Goal: Connect with others: Connect with other users

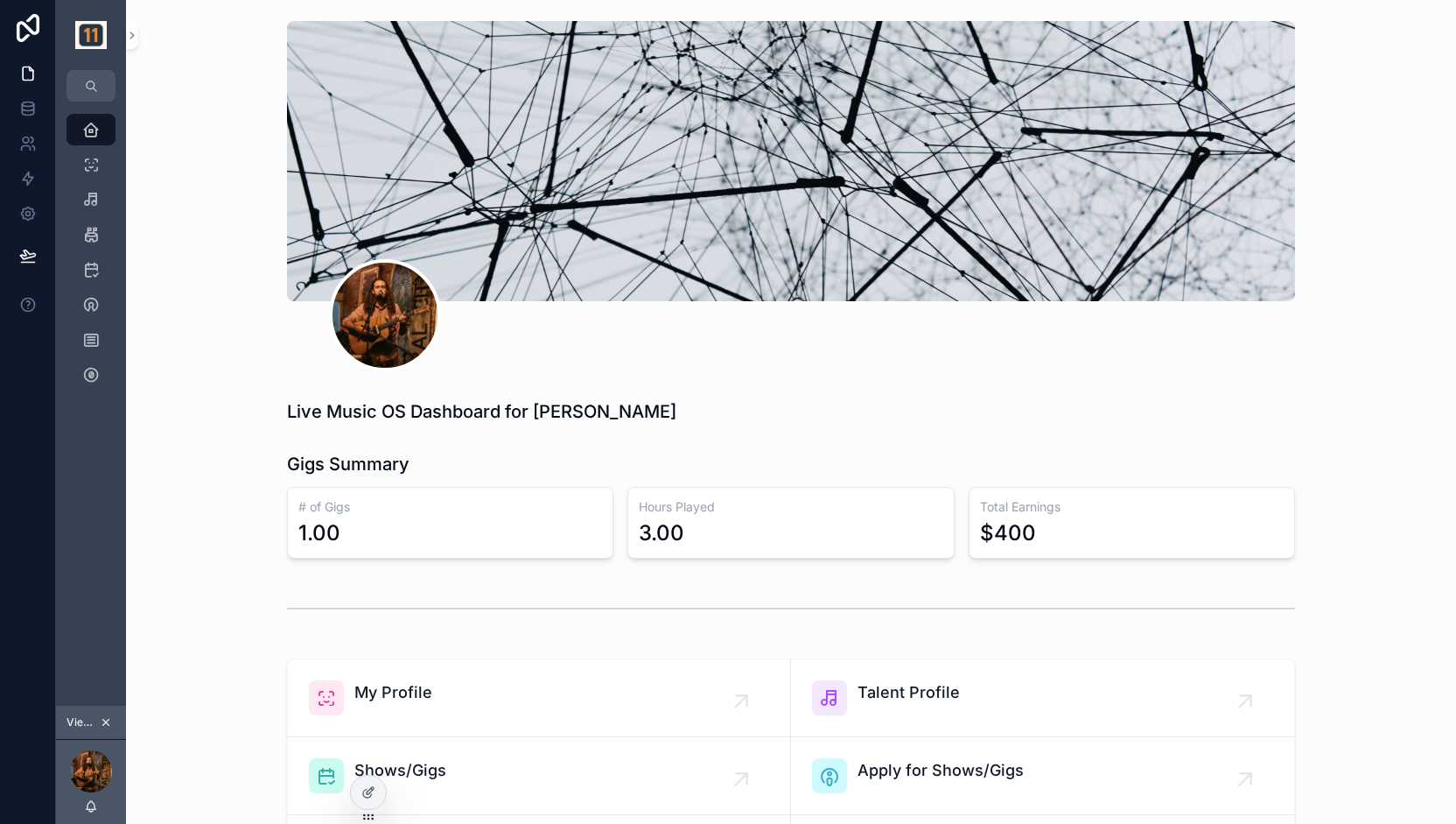
click at [111, 721] on icon "scrollable content" at bounding box center [106, 722] width 12 height 12
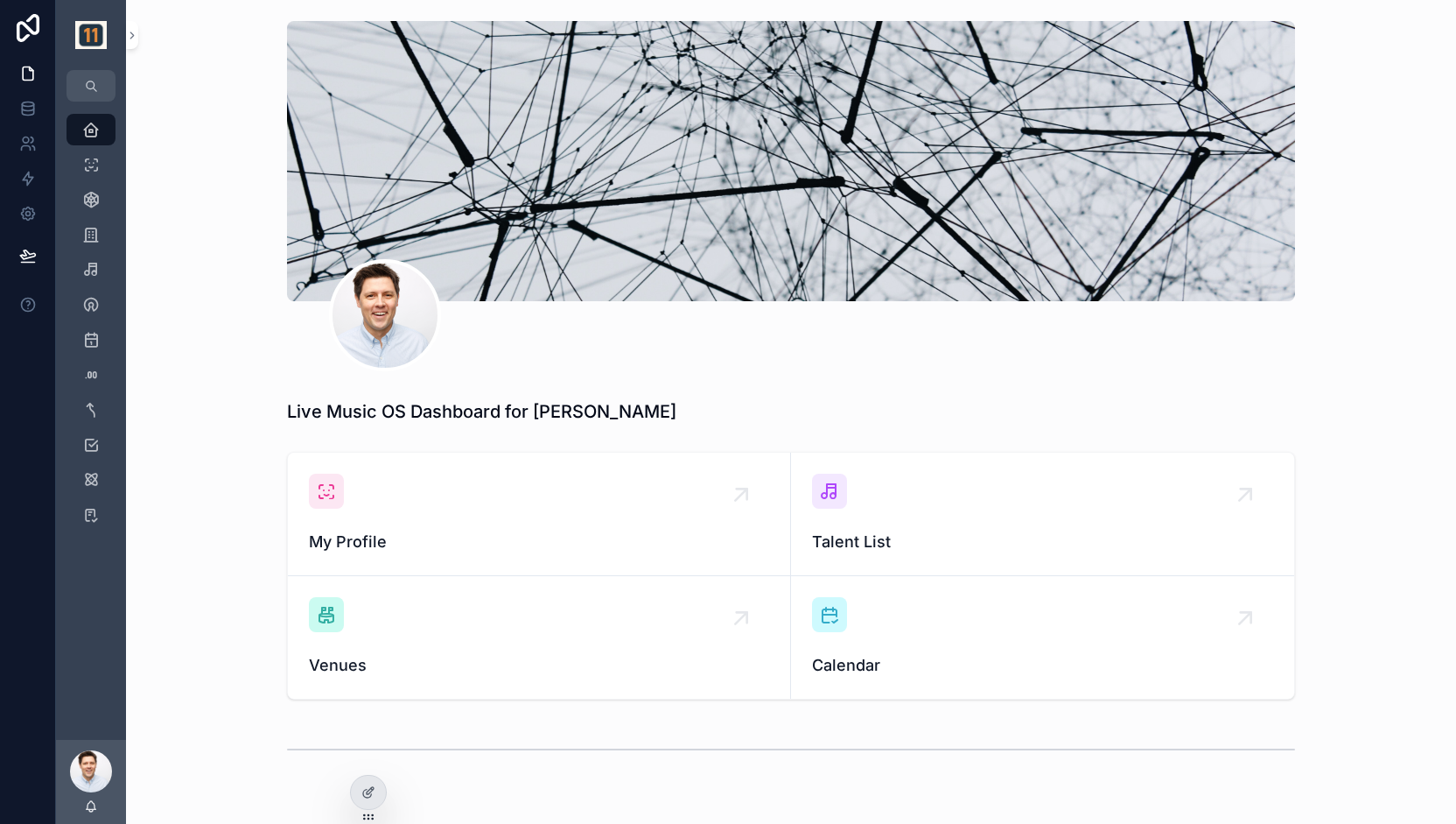
click at [0, 0] on icon at bounding box center [0, 0] width 0 height 0
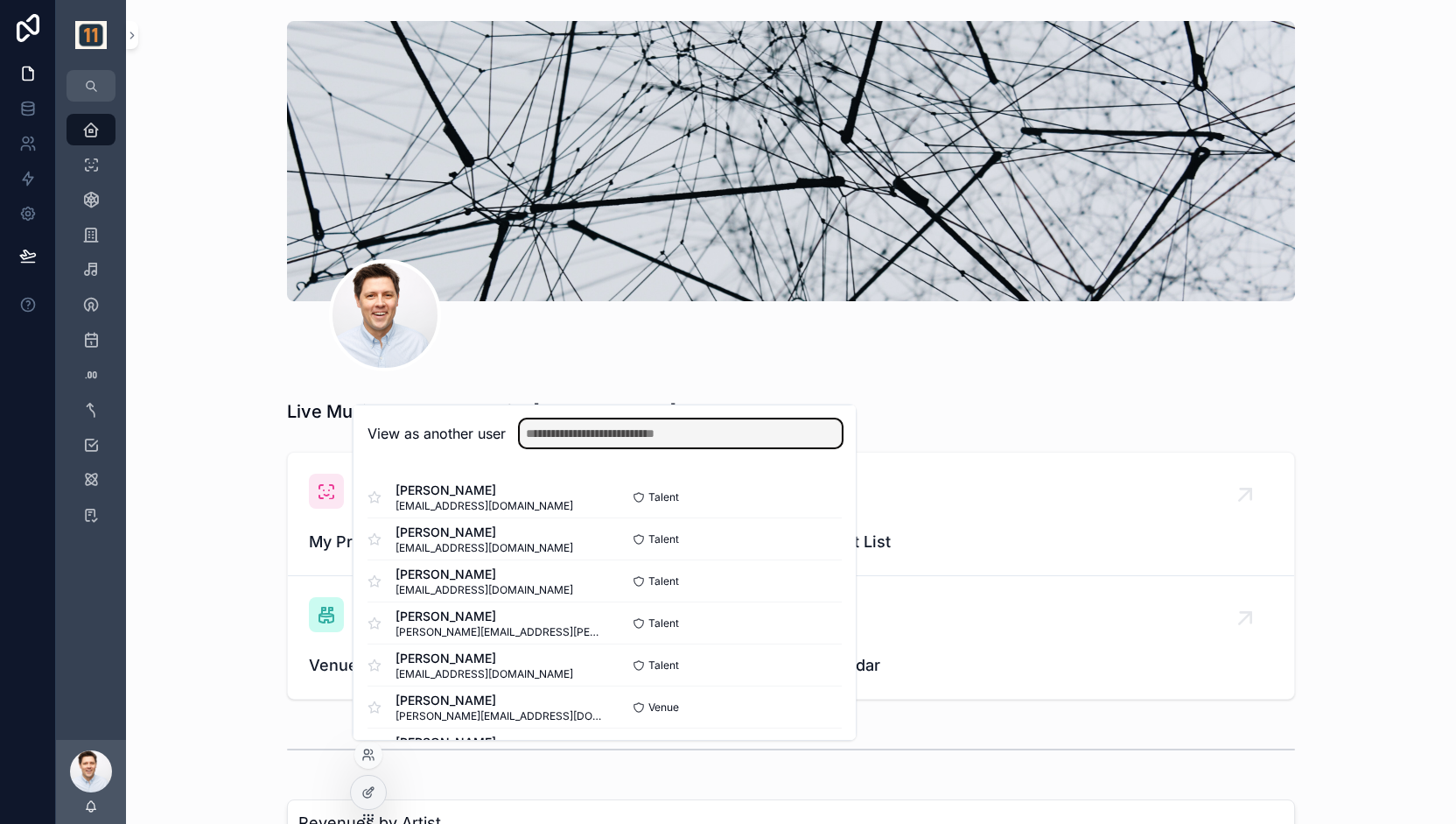
click at [566, 431] on input "text" at bounding box center [681, 433] width 322 height 28
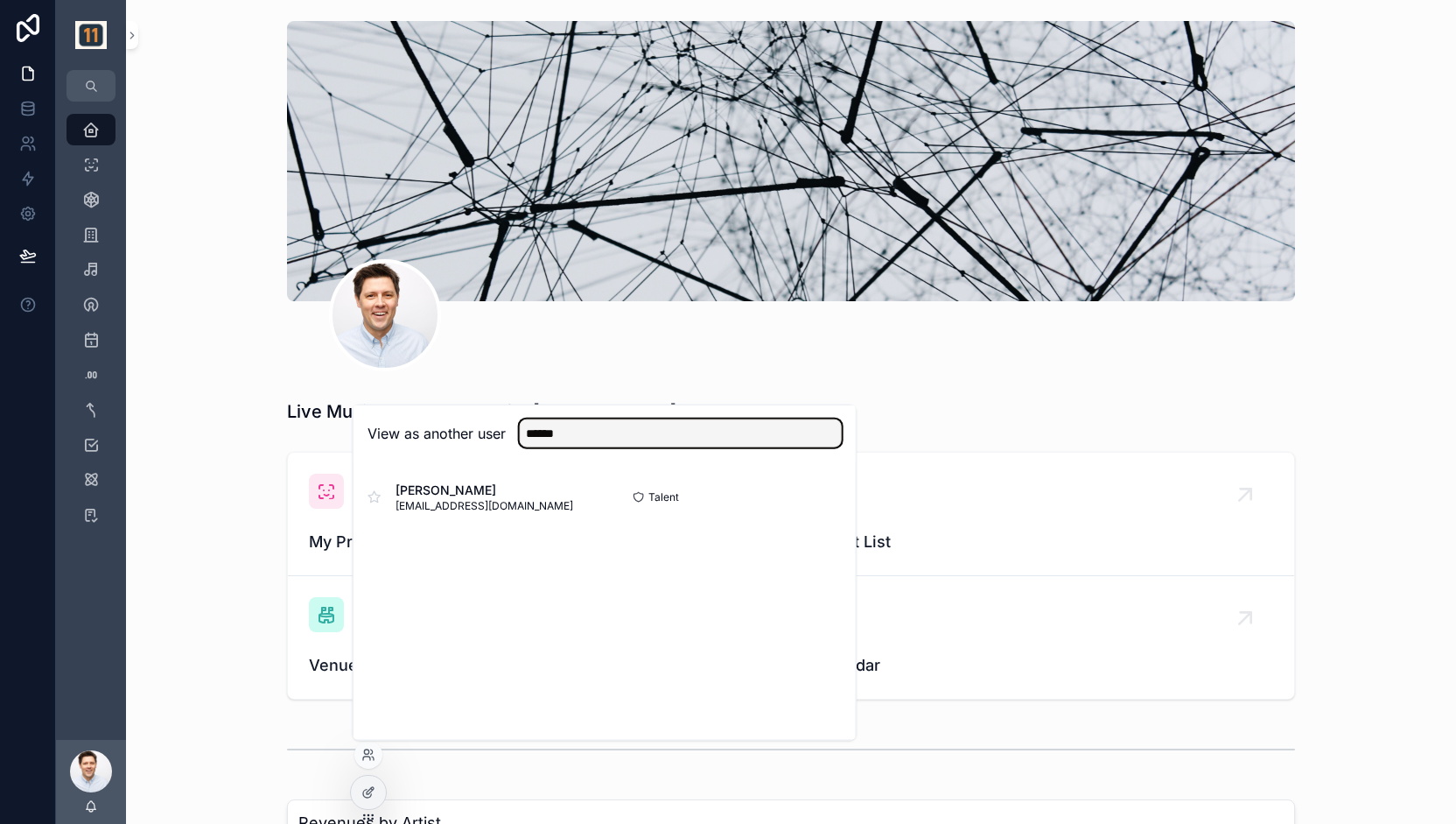
type input "******"
click at [0, 0] on button "Select" at bounding box center [0, 0] width 0 height 0
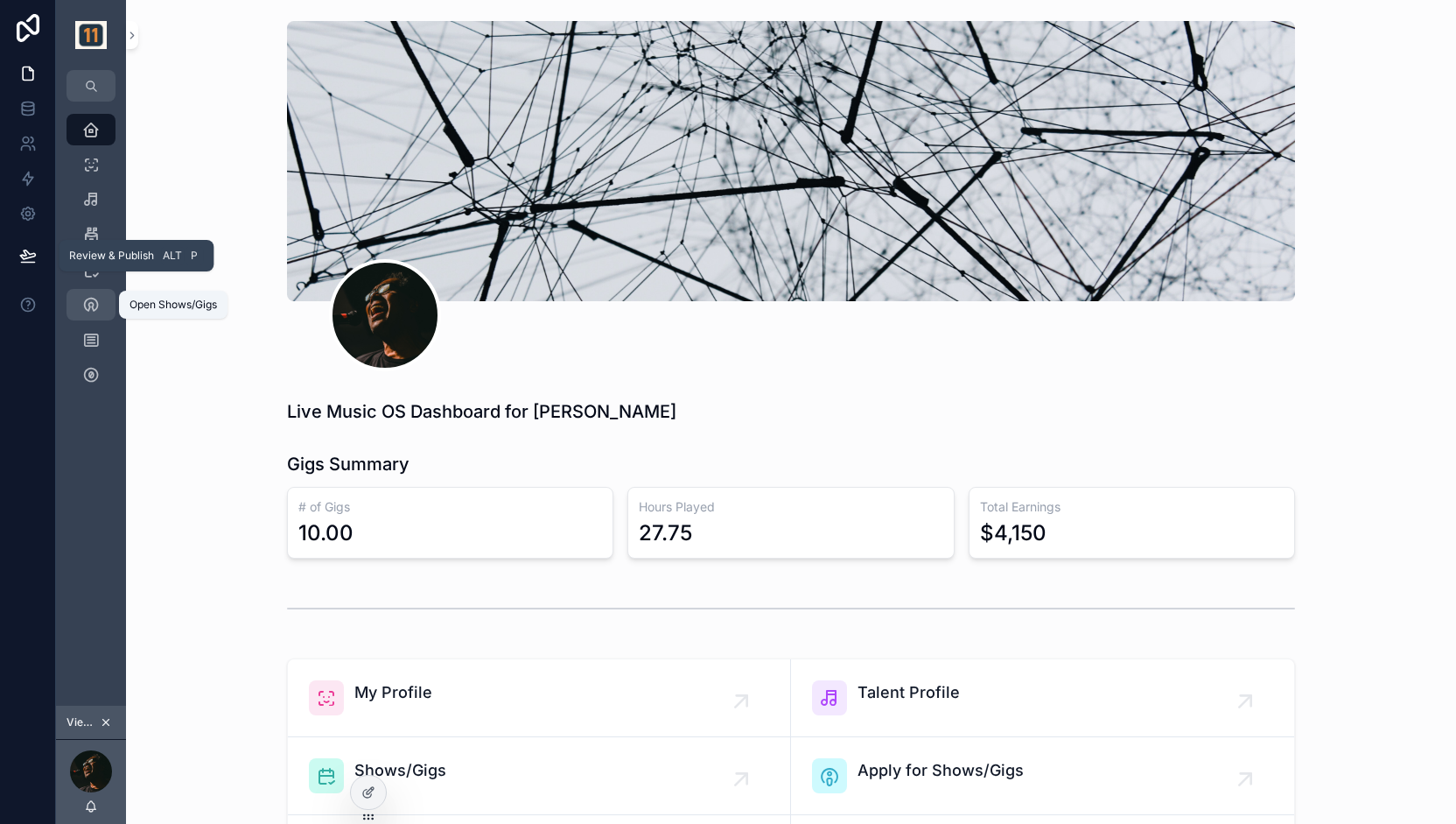
click at [94, 311] on icon "scrollable content" at bounding box center [91, 305] width 18 height 18
